Goal: Information Seeking & Learning: Learn about a topic

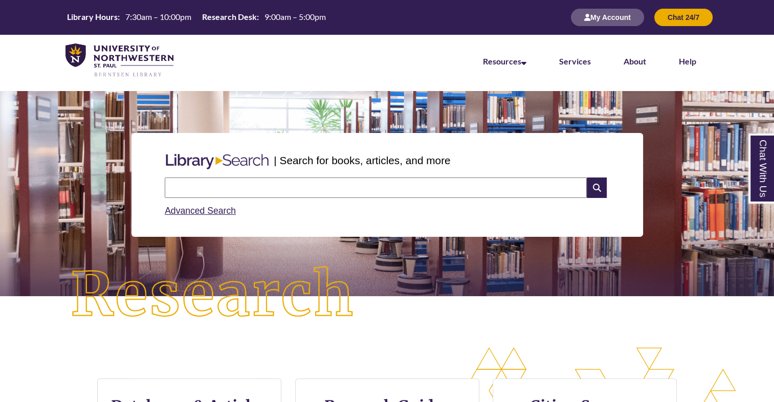
click at [405, 188] on input "text" at bounding box center [376, 188] width 422 height 20
type input "**********"
click at [598, 186] on icon at bounding box center [596, 188] width 19 height 20
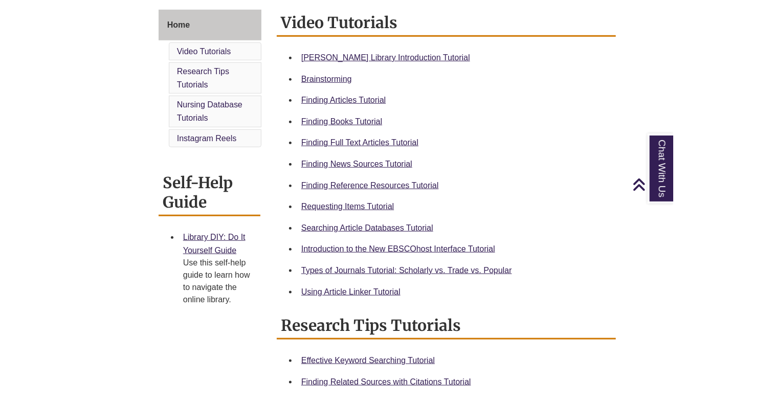
scroll to position [262, 0]
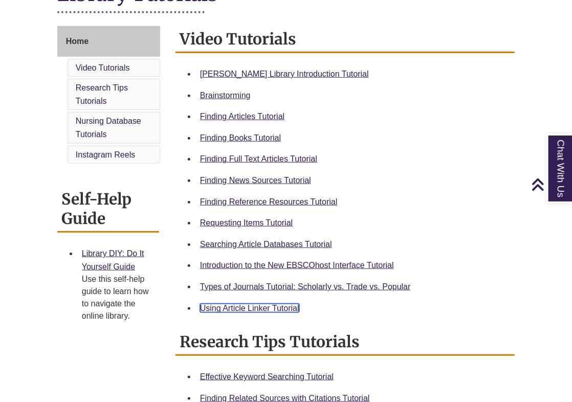
click at [224, 308] on body "Skip to Main Content Library Hours: 7:30am – 10:00pm Research Desk: 9:00am – 5:…" at bounding box center [286, 353] width 572 height 1230
click at [269, 308] on link "Using Article Linker Tutorial" at bounding box center [249, 308] width 99 height 9
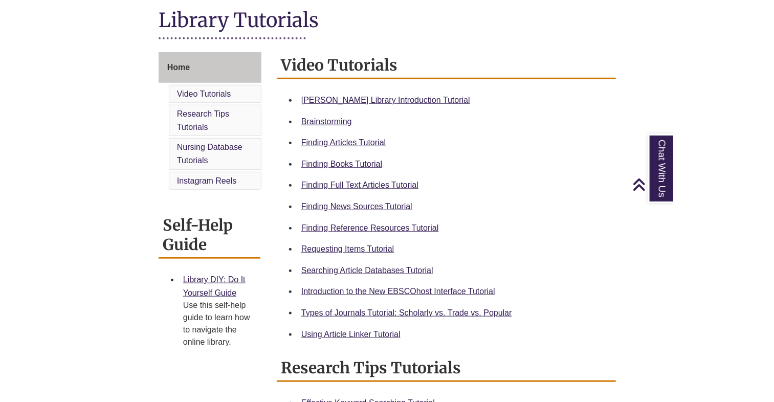
scroll to position [235, 0]
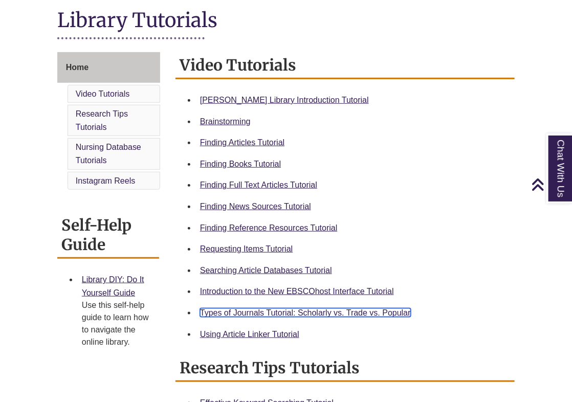
click at [291, 311] on link "Types of Journals Tutorial: Scholarly vs. Trade vs. Popular" at bounding box center [305, 313] width 211 height 9
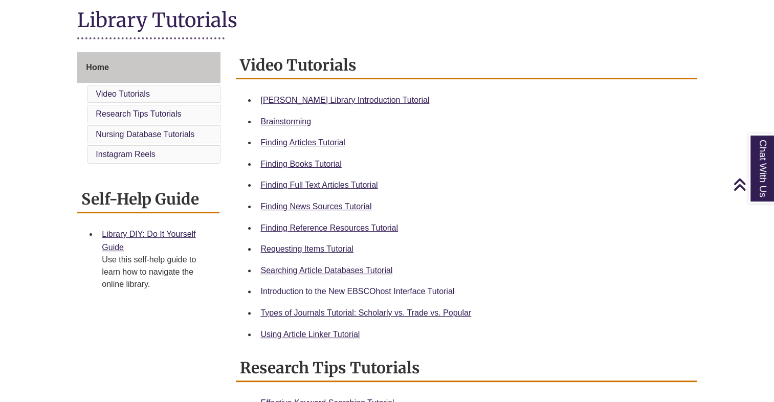
scroll to position [0, 0]
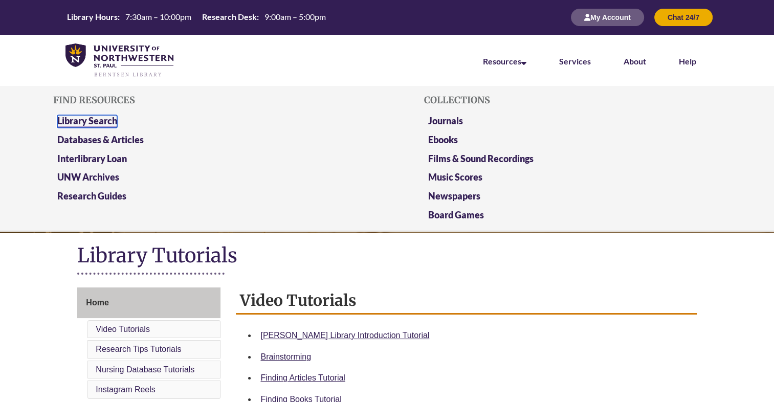
click at [101, 125] on link "Library Search" at bounding box center [87, 121] width 60 height 13
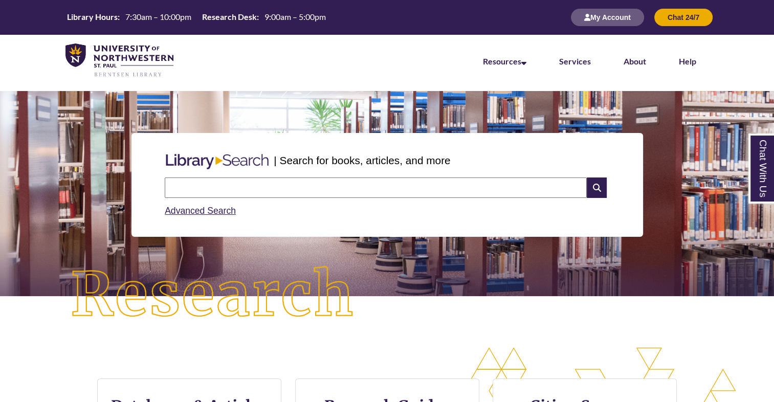
click at [256, 183] on input "text" at bounding box center [376, 188] width 422 height 20
type input "**********"
